Goal: Find specific page/section: Find specific page/section

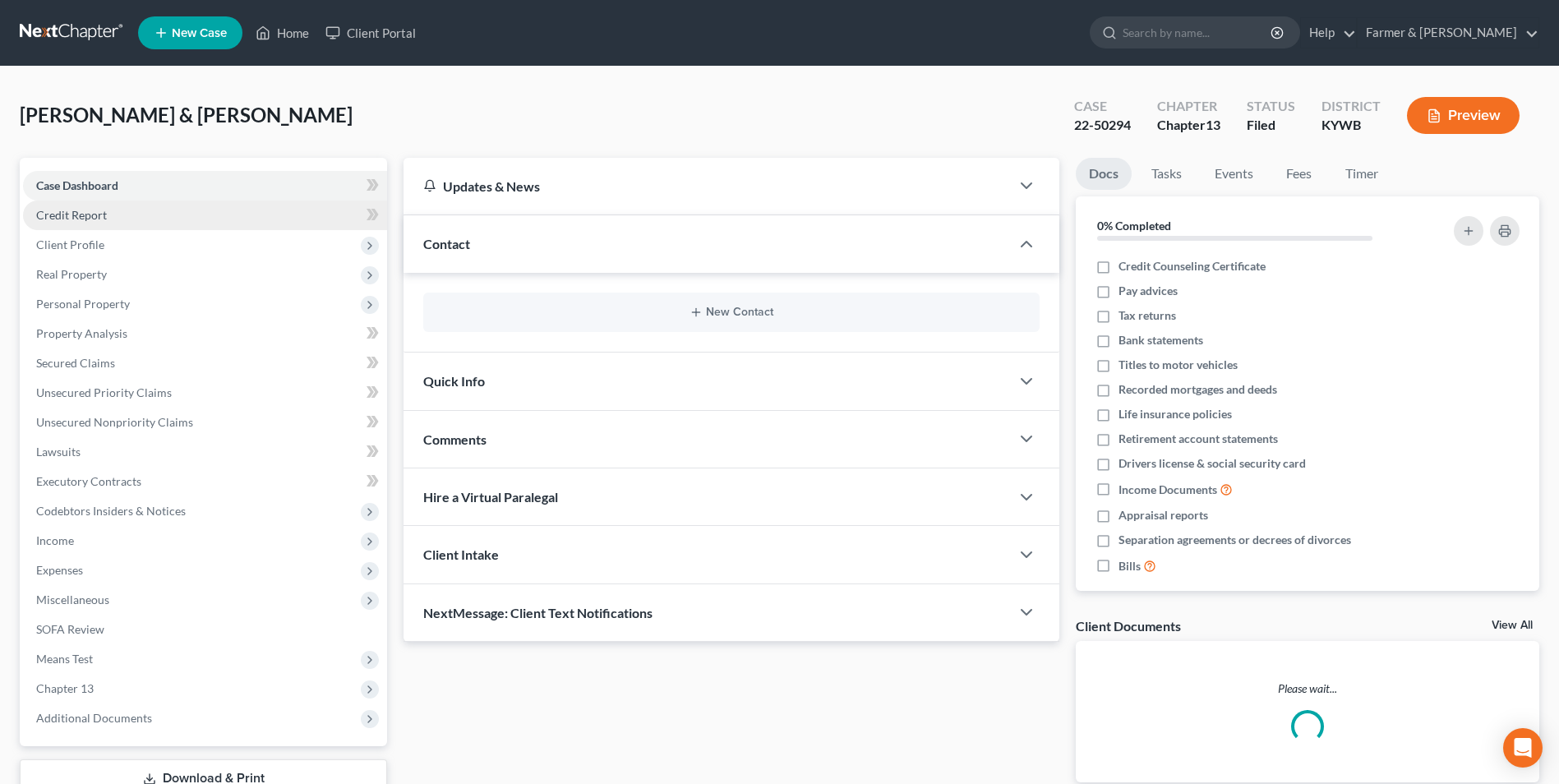
scroll to position [152, 0]
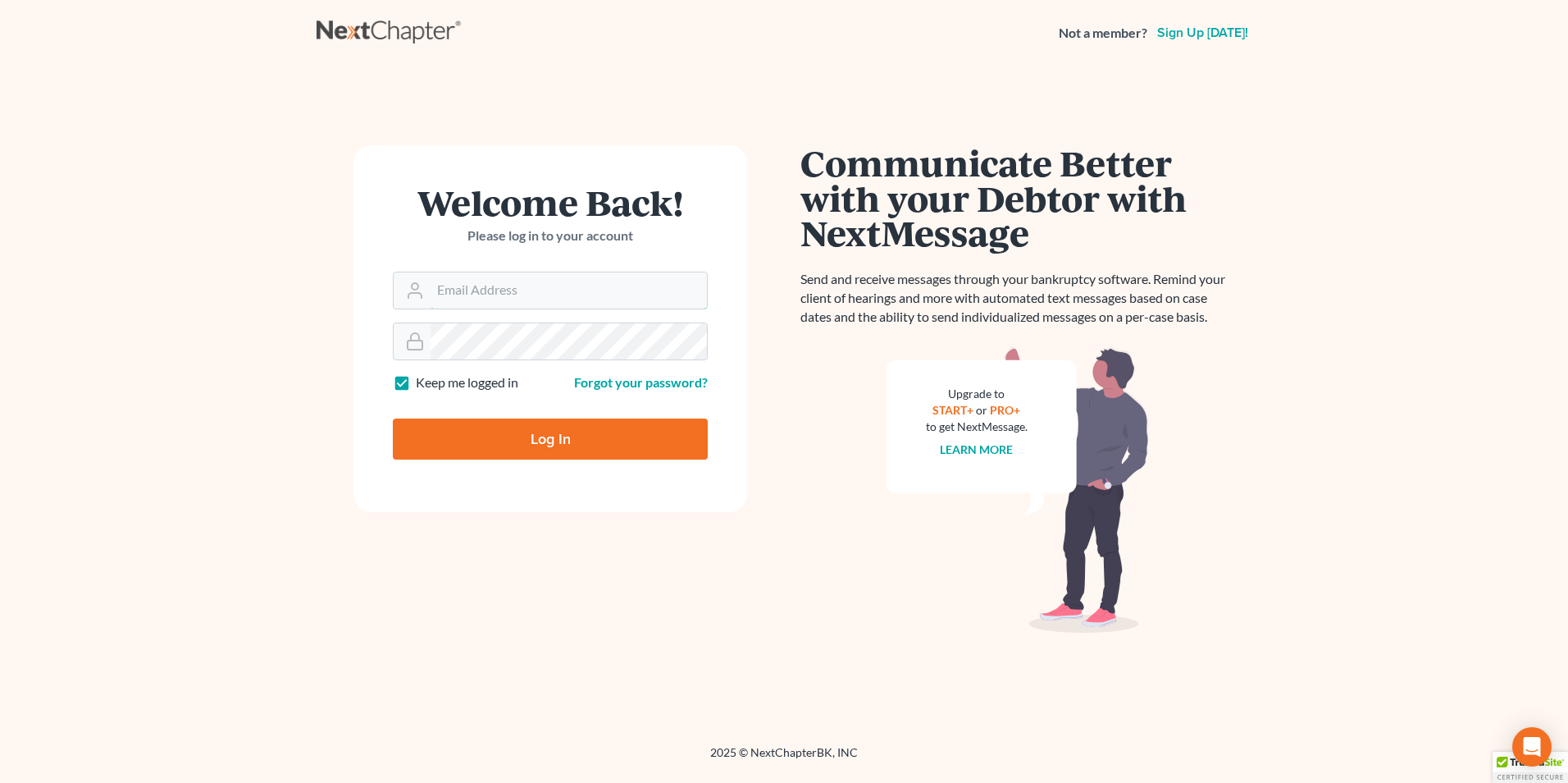
type input "[PERSON_NAME][EMAIL_ADDRESS][DOMAIN_NAME]"
click at [558, 427] on input "Log In" at bounding box center [550, 439] width 315 height 41
type input "Thinking..."
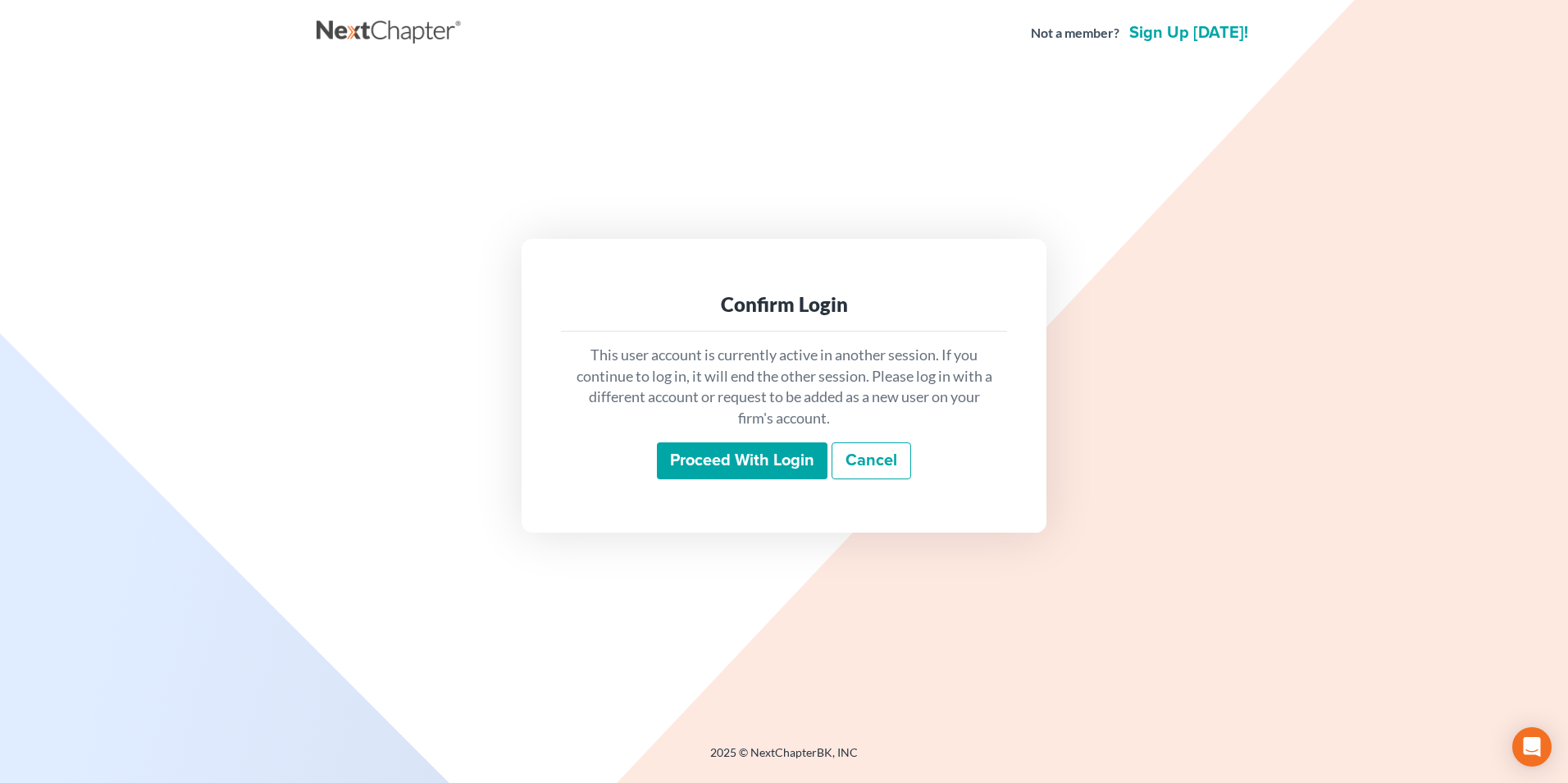
click at [769, 466] on input "Proceed with login" at bounding box center [742, 461] width 171 height 37
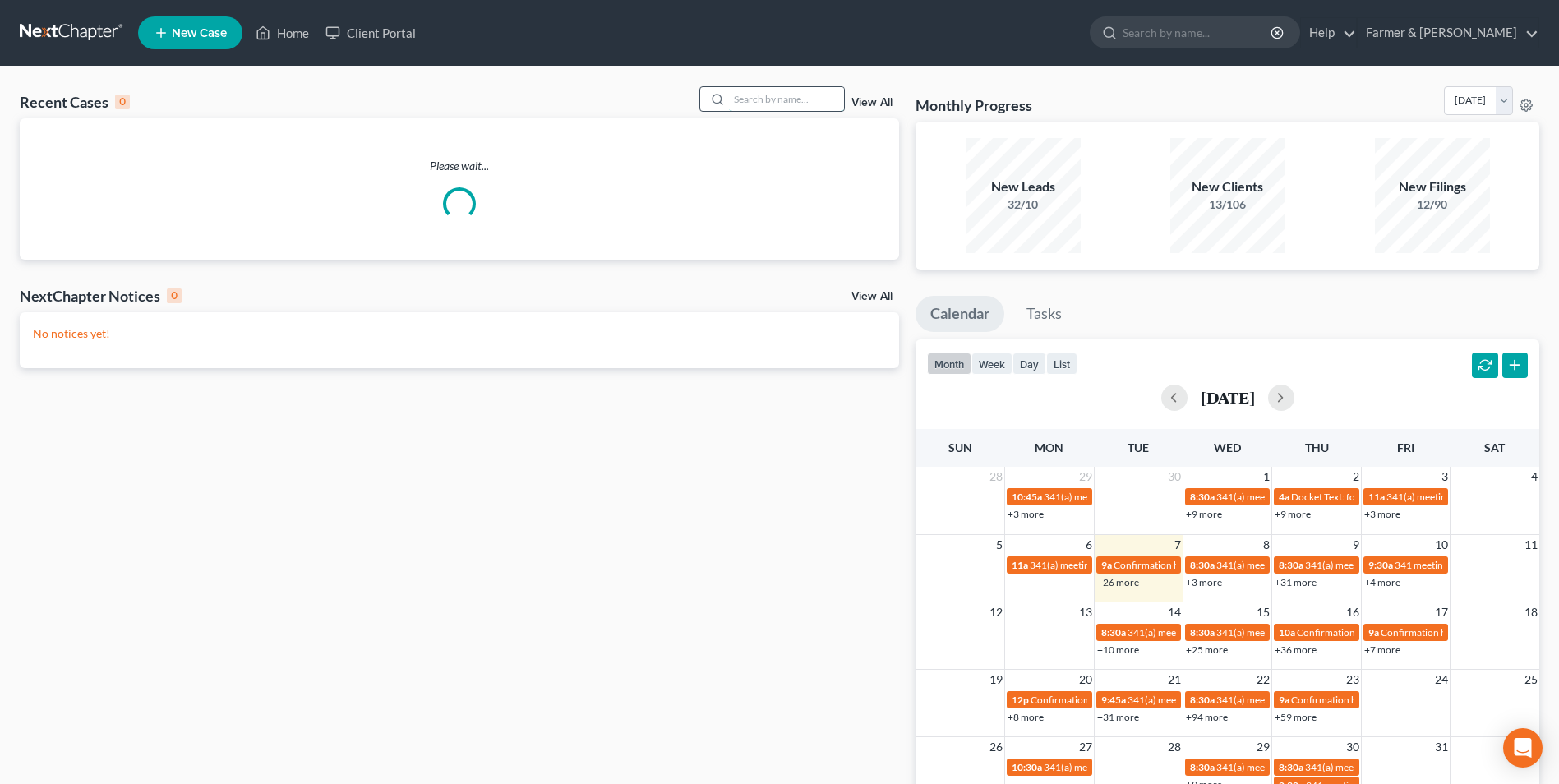
click at [784, 99] on input "search" at bounding box center [786, 99] width 115 height 24
paste input "25-70421"
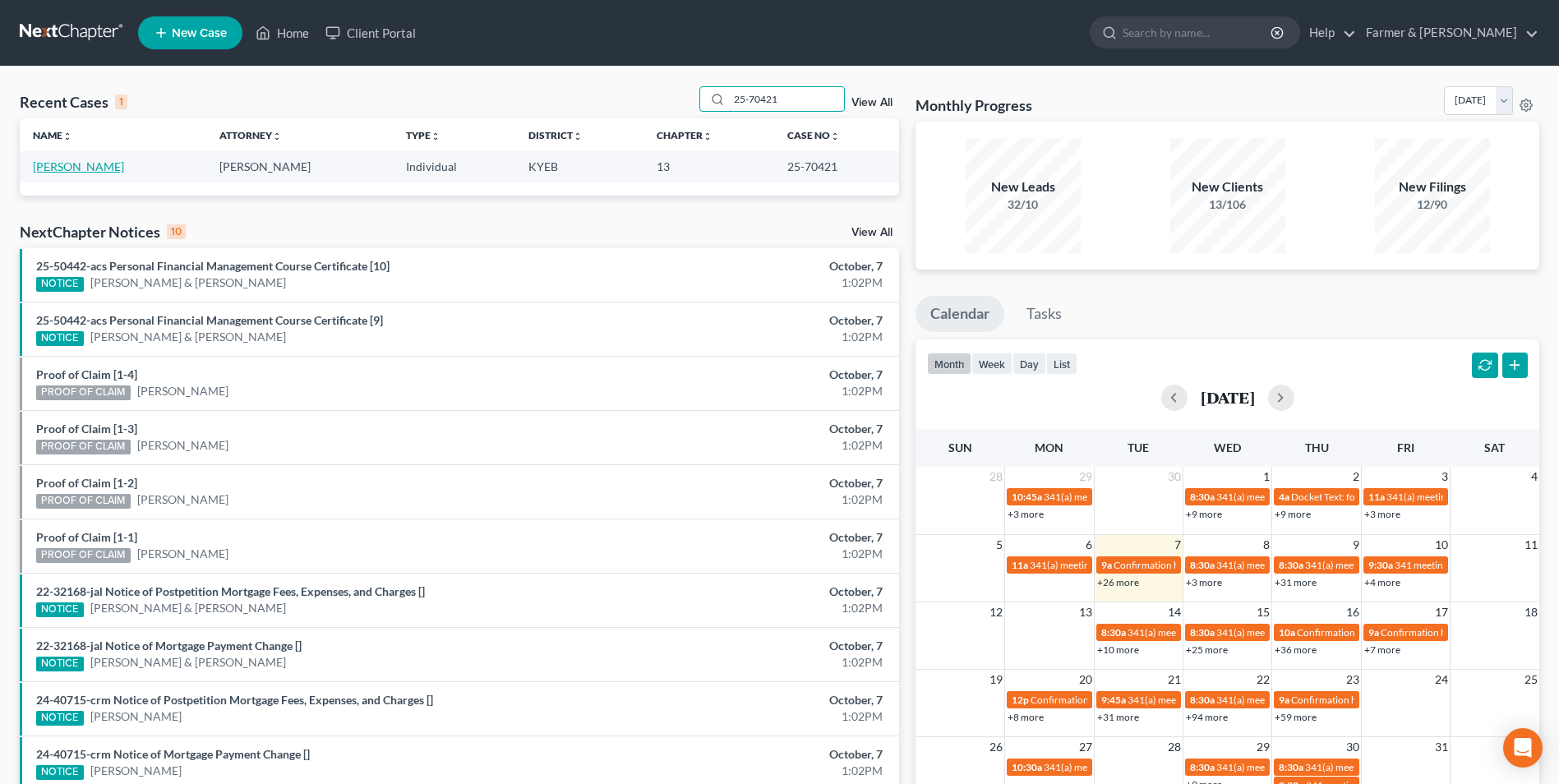
type input "25-70421"
click at [89, 162] on link "Gooslin, Christopher" at bounding box center [78, 166] width 91 height 14
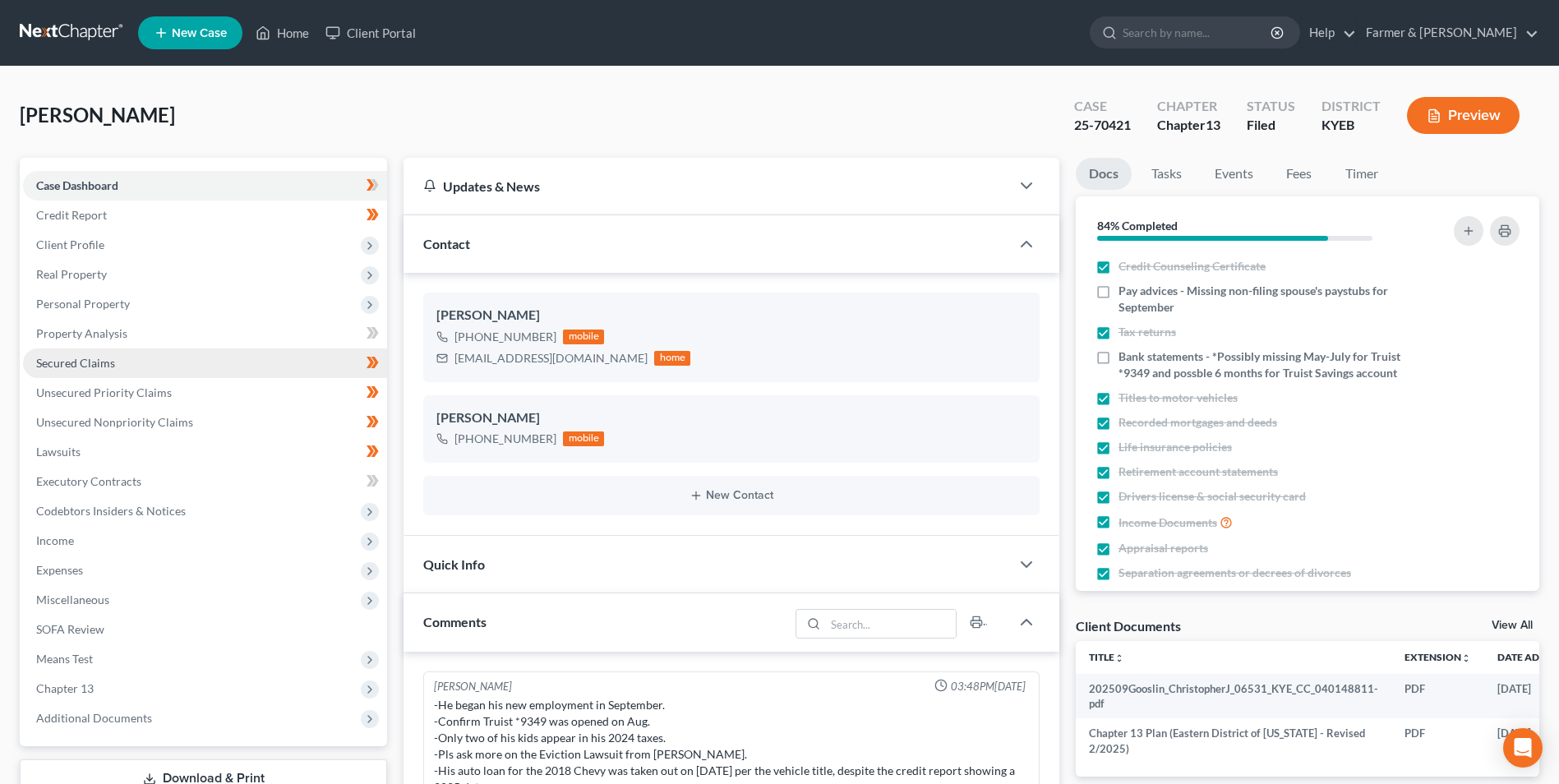
click at [194, 354] on link "Secured Claims" at bounding box center [205, 363] width 364 height 30
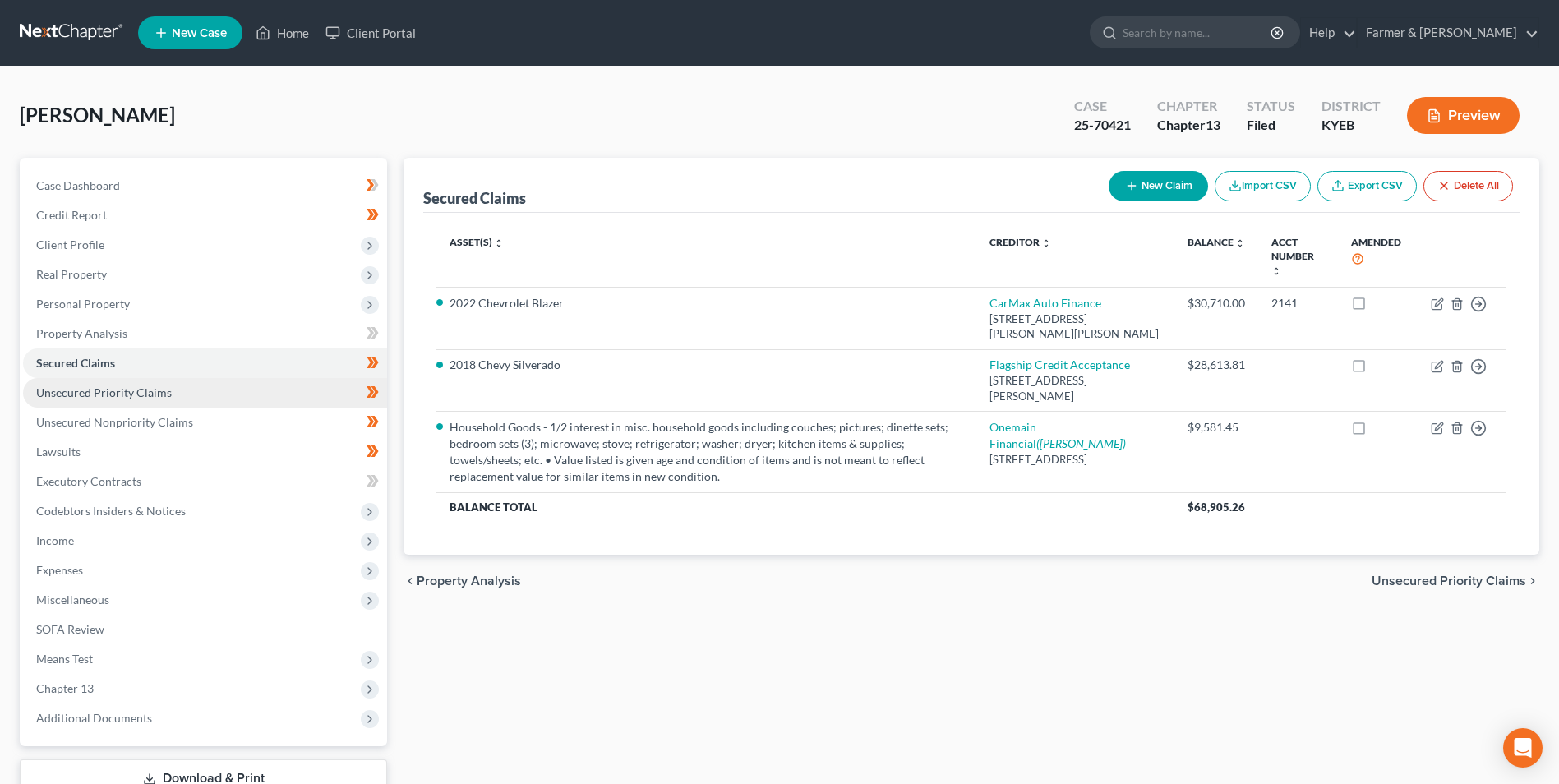
click at [214, 394] on link "Unsecured Priority Claims" at bounding box center [205, 392] width 364 height 30
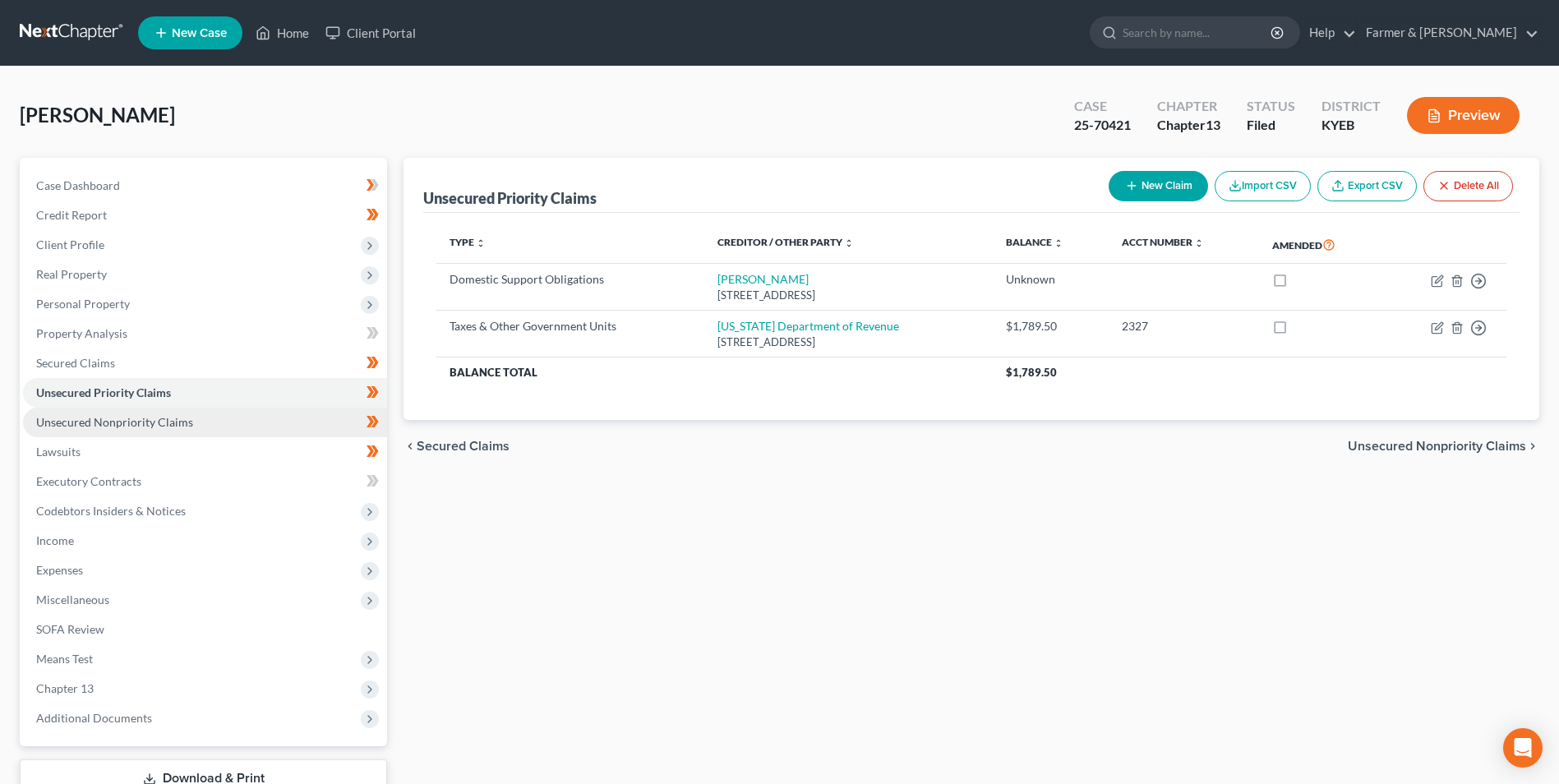
click at [252, 424] on link "Unsecured Nonpriority Claims" at bounding box center [205, 422] width 364 height 30
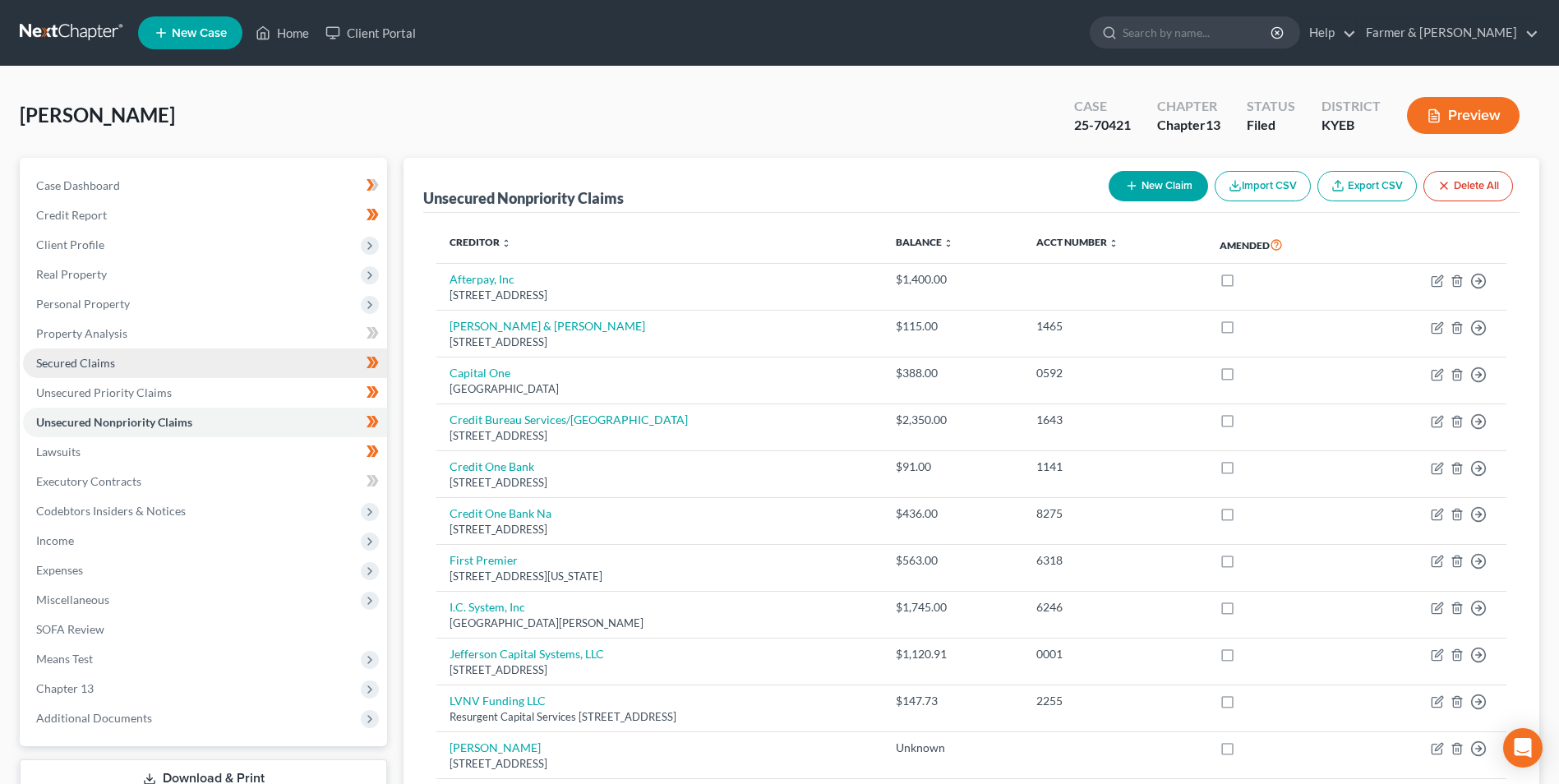
click at [208, 356] on link "Secured Claims" at bounding box center [205, 363] width 364 height 30
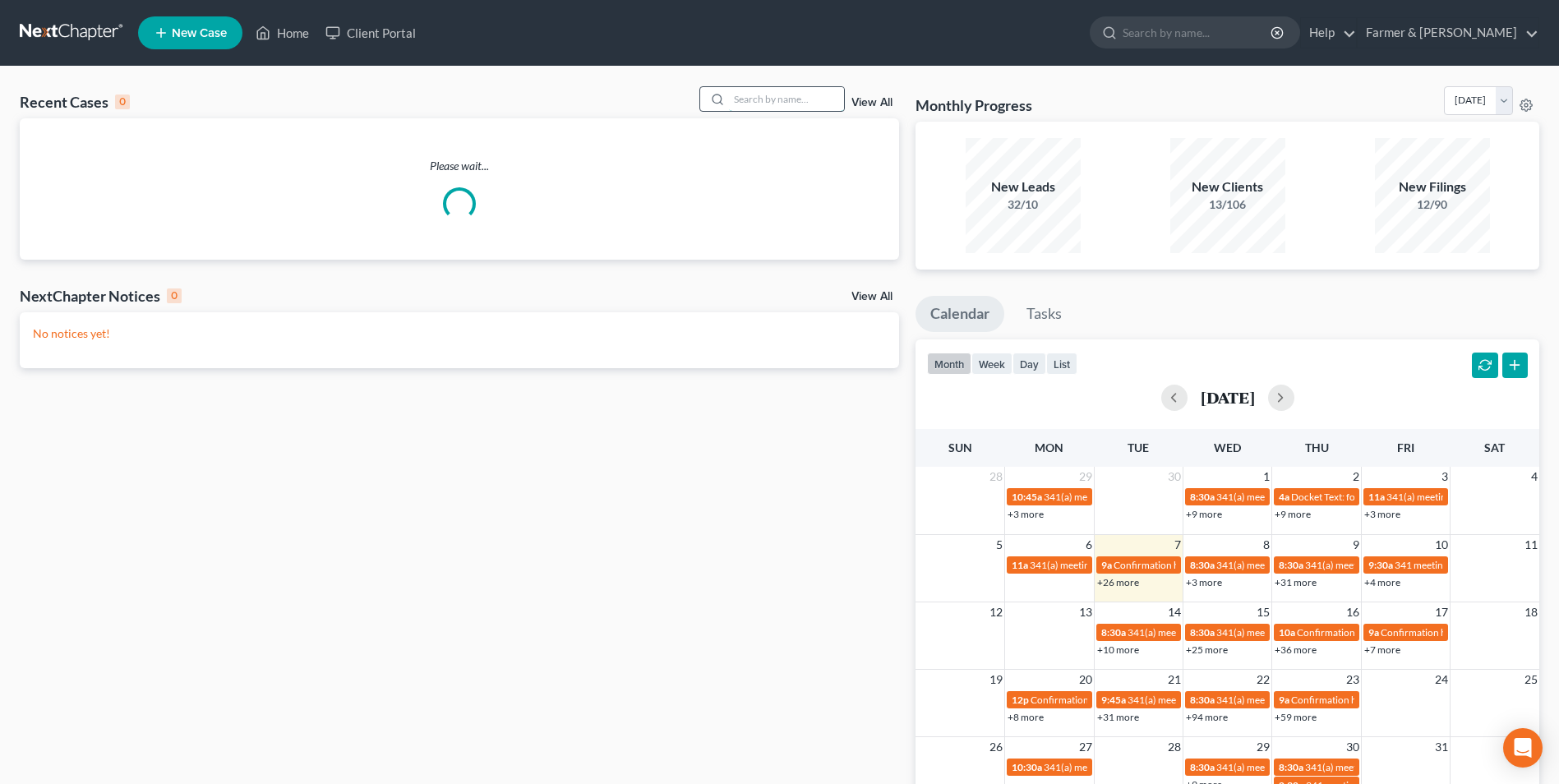
click at [769, 94] on input "search" at bounding box center [786, 99] width 115 height 24
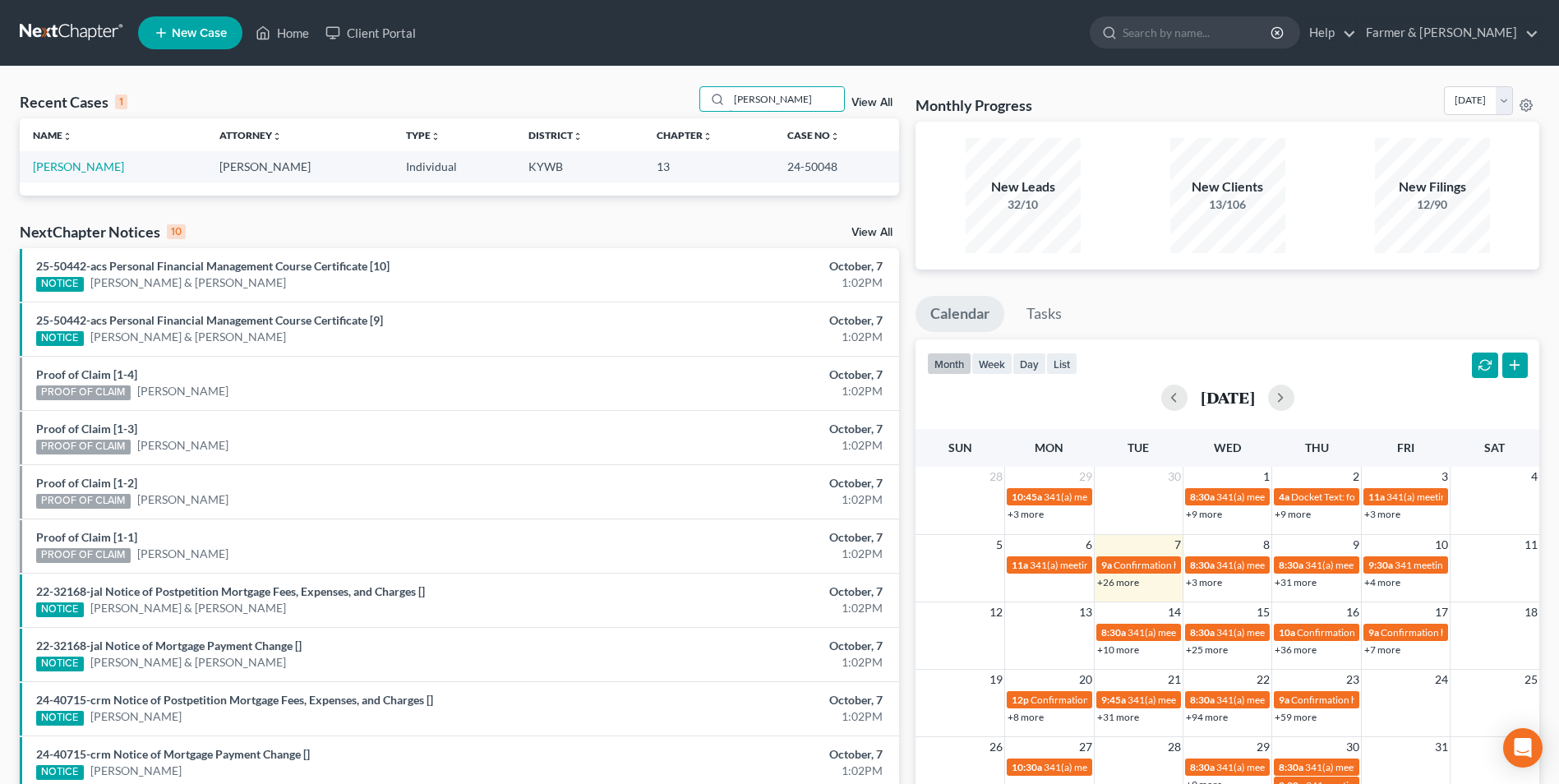
type input "david ballou"
click at [82, 176] on td "Ballou, David" at bounding box center [113, 166] width 187 height 31
click at [82, 171] on link "Ballou, David" at bounding box center [78, 166] width 91 height 14
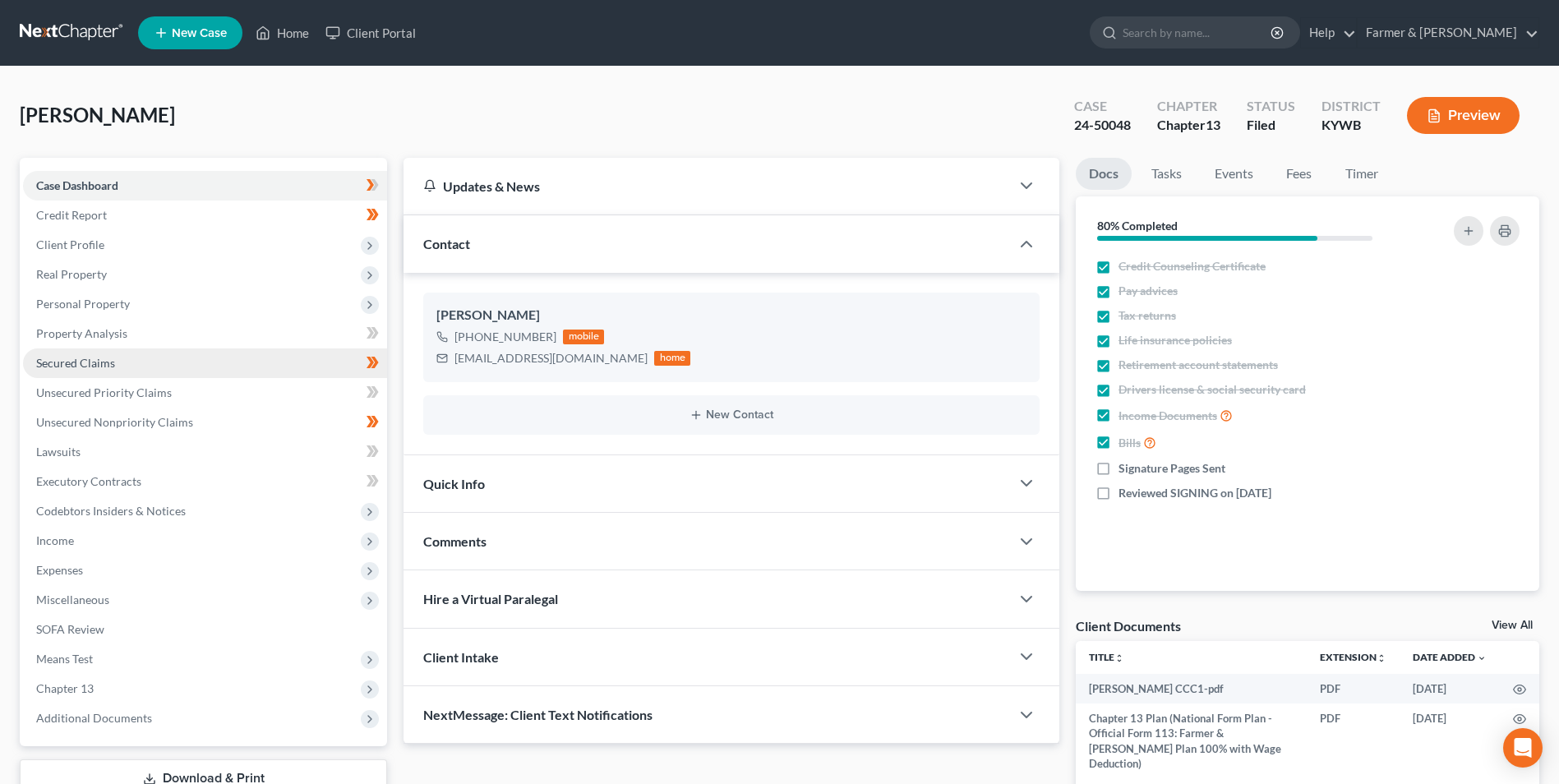
click at [202, 355] on link "Secured Claims" at bounding box center [205, 363] width 364 height 30
